Goal: Information Seeking & Learning: Learn about a topic

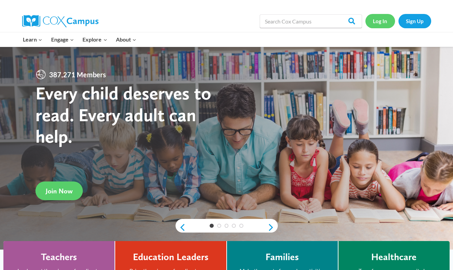
click at [378, 20] on link "Log In" at bounding box center [381, 21] width 30 height 14
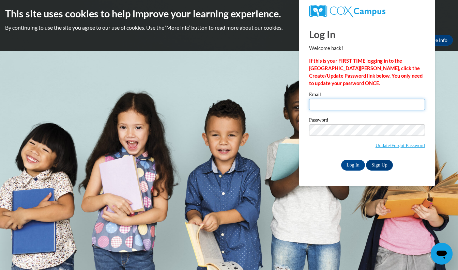
click at [336, 109] on input "Email" at bounding box center [367, 105] width 116 height 12
type input "cmartin@neshobacentral.com"
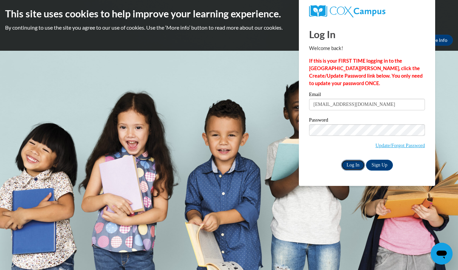
click at [358, 164] on input "Log In" at bounding box center [353, 165] width 24 height 11
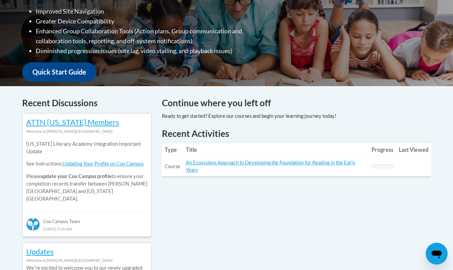
scroll to position [218, 0]
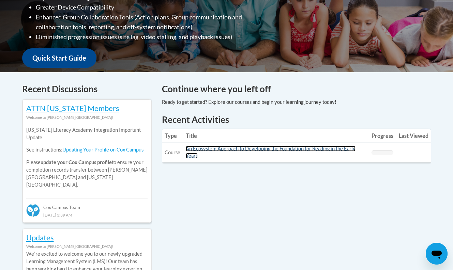
click at [214, 149] on link "An Ecosystem Approach to Developing the Foundation for Reading in the Early Yea…" at bounding box center [271, 152] width 170 height 13
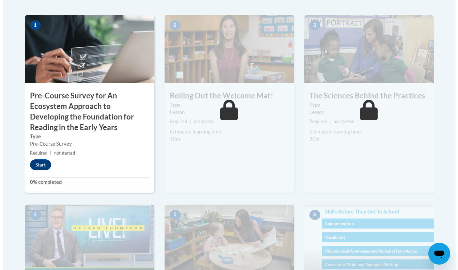
scroll to position [224, 0]
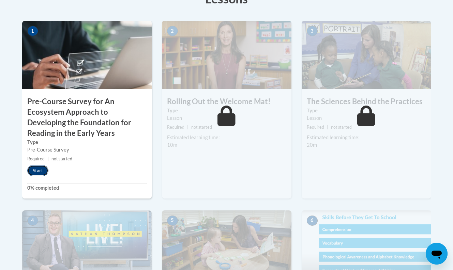
click at [42, 167] on button "Start" at bounding box center [37, 170] width 21 height 11
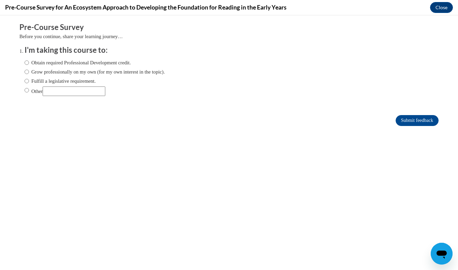
scroll to position [0, 0]
click at [25, 90] on input "Other" at bounding box center [27, 91] width 4 height 8
radio input "true"
click at [402, 122] on input "Submit feedback" at bounding box center [417, 120] width 43 height 11
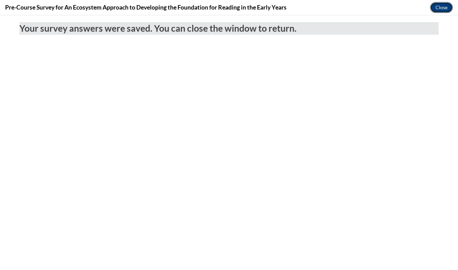
click at [437, 9] on button "Close" at bounding box center [441, 7] width 23 height 11
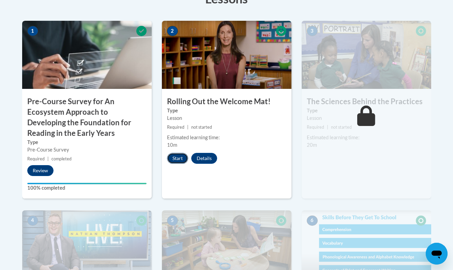
click at [176, 159] on button "Start" at bounding box center [177, 158] width 21 height 11
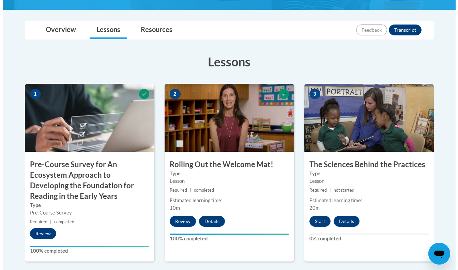
scroll to position [194, 0]
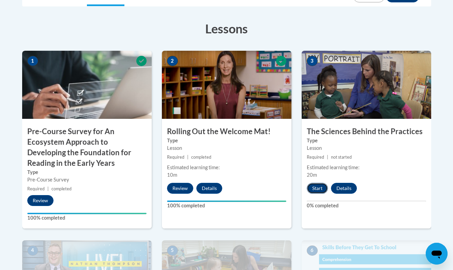
click at [318, 183] on button "Start" at bounding box center [317, 188] width 21 height 11
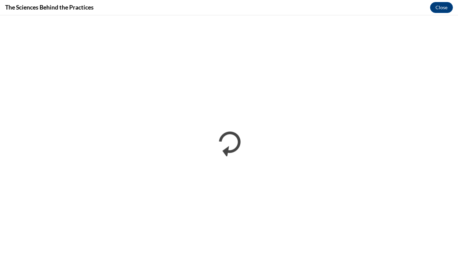
scroll to position [0, 0]
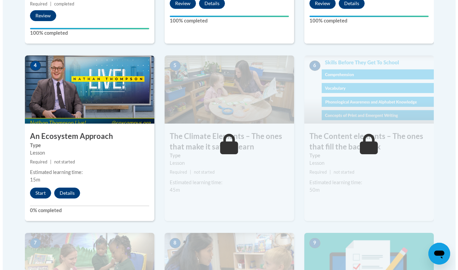
scroll to position [378, 0]
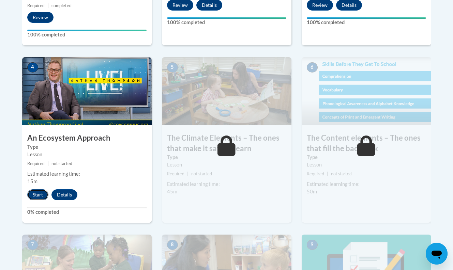
click at [37, 196] on button "Start" at bounding box center [37, 195] width 21 height 11
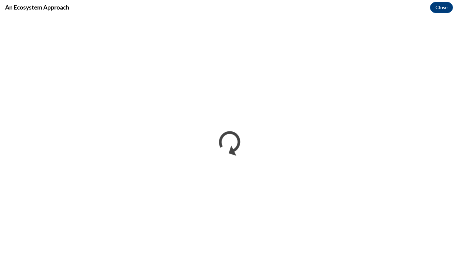
scroll to position [0, 0]
